Goal: Find specific page/section: Find specific page/section

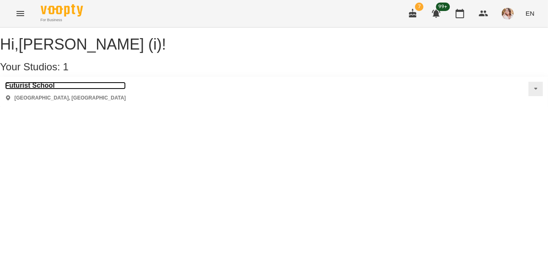
click at [45, 89] on h3 "Futurist School" at bounding box center [65, 86] width 121 height 8
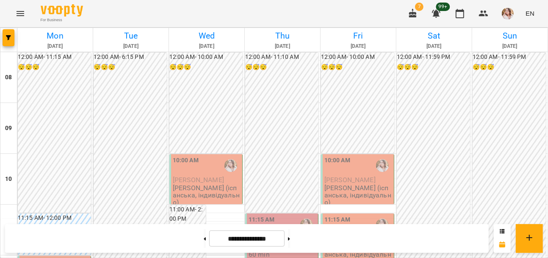
scroll to position [232, 0]
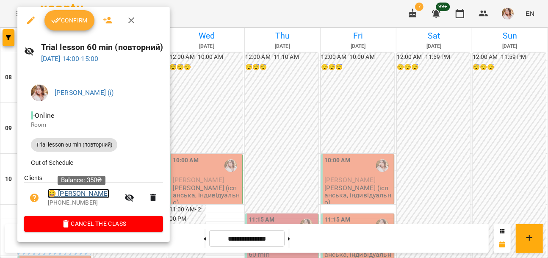
click at [89, 195] on link "😀 [PERSON_NAME]" at bounding box center [78, 194] width 61 height 10
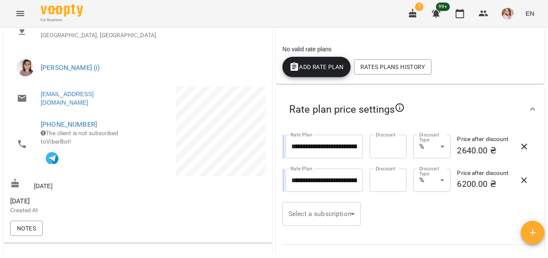
scroll to position [165, 0]
click at [36, 235] on button "Notes" at bounding box center [26, 228] width 33 height 15
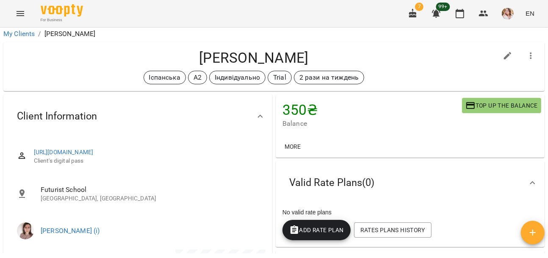
scroll to position [0, 0]
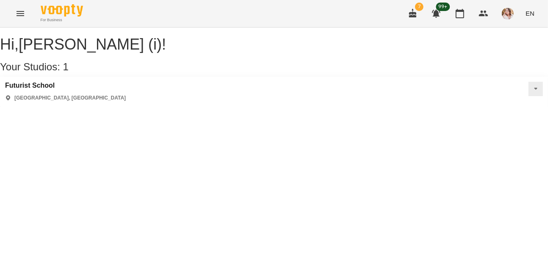
click at [48, 100] on div "[GEOGRAPHIC_DATA] [GEOGRAPHIC_DATA], [GEOGRAPHIC_DATA]" at bounding box center [65, 92] width 121 height 20
click at [43, 89] on h3 "Futurist School" at bounding box center [65, 86] width 121 height 8
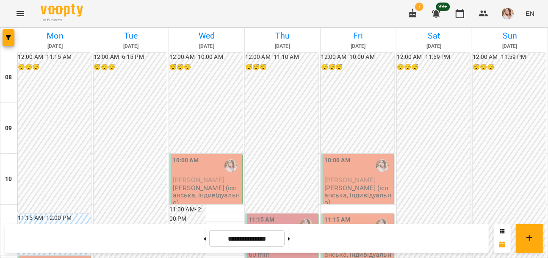
scroll to position [237, 0]
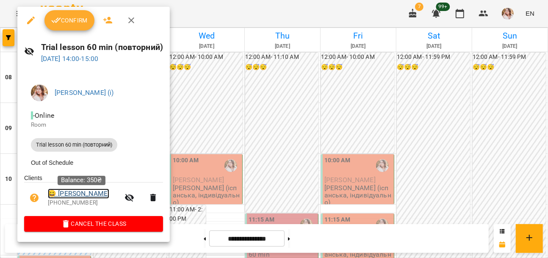
click at [106, 196] on link "😀 [PERSON_NAME]" at bounding box center [78, 194] width 61 height 10
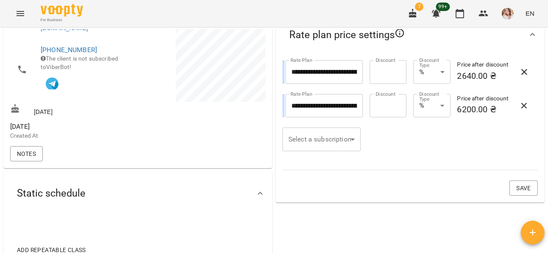
scroll to position [243, 0]
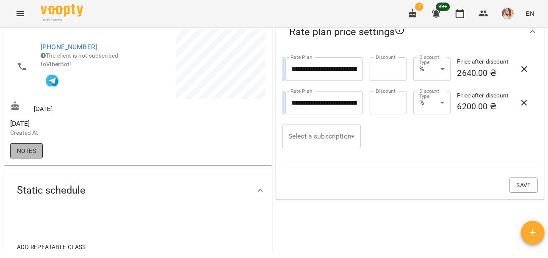
click at [28, 149] on button "Notes" at bounding box center [26, 150] width 33 height 15
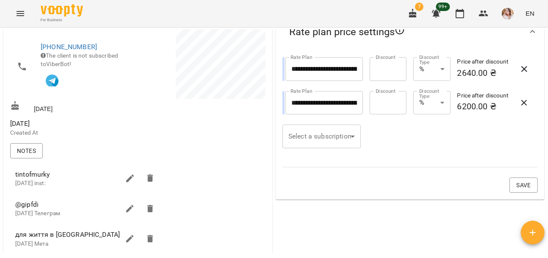
scroll to position [303, 0]
